Goal: Information Seeking & Learning: Understand process/instructions

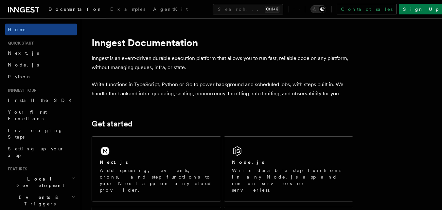
click at [219, 10] on button "Search... Ctrl+K" at bounding box center [248, 9] width 71 height 10
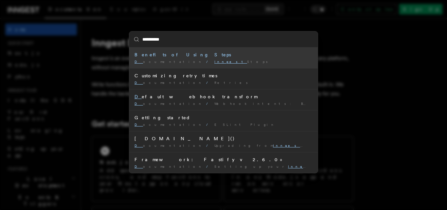
type input "**********"
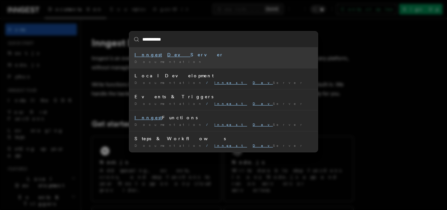
click at [173, 49] on li "Inngest Dev Server Documentation /" at bounding box center [223, 57] width 189 height 21
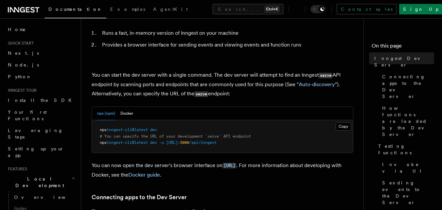
scroll to position [196, 0]
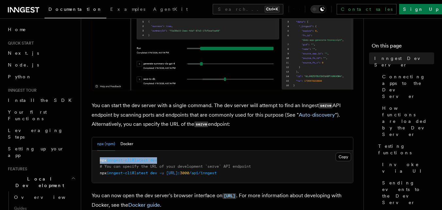
drag, startPoint x: 138, startPoint y: 159, endPoint x: 100, endPoint y: 160, distance: 37.4
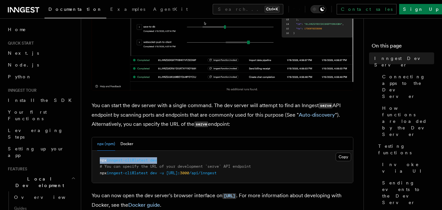
click at [100, 160] on pre "npx inngest-cli@latest dev # You can specify the URL of your development `serve…" at bounding box center [222, 167] width 261 height 32
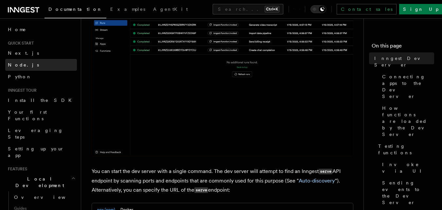
scroll to position [0, 0]
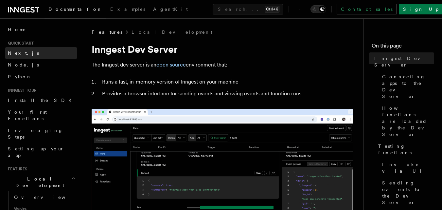
click at [17, 51] on span "Next.js" at bounding box center [23, 52] width 31 height 5
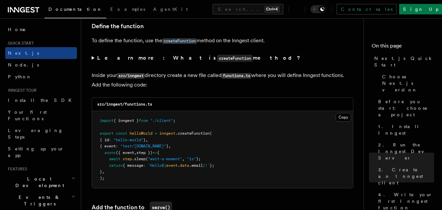
scroll to position [1244, 0]
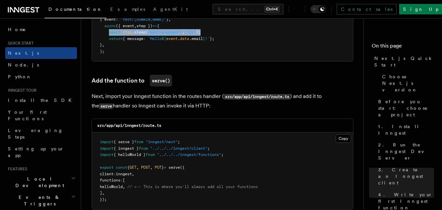
drag, startPoint x: 109, startPoint y: 32, endPoint x: 206, endPoint y: 32, distance: 96.3
click at [206, 32] on pre "import { inngest } from "./client" ; export const helloWorld = inngest .createF…" at bounding box center [222, 22] width 261 height 77
copy span "await step .sleep ( "wait-a-moment" , "1s" );"
